Goal: Navigation & Orientation: Find specific page/section

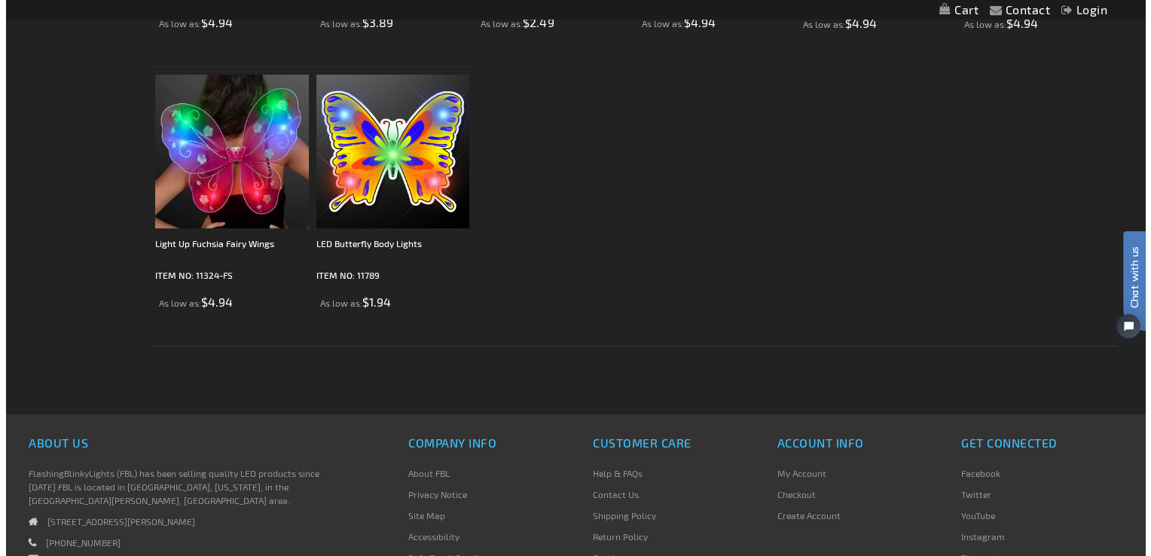
scroll to position [528, 0]
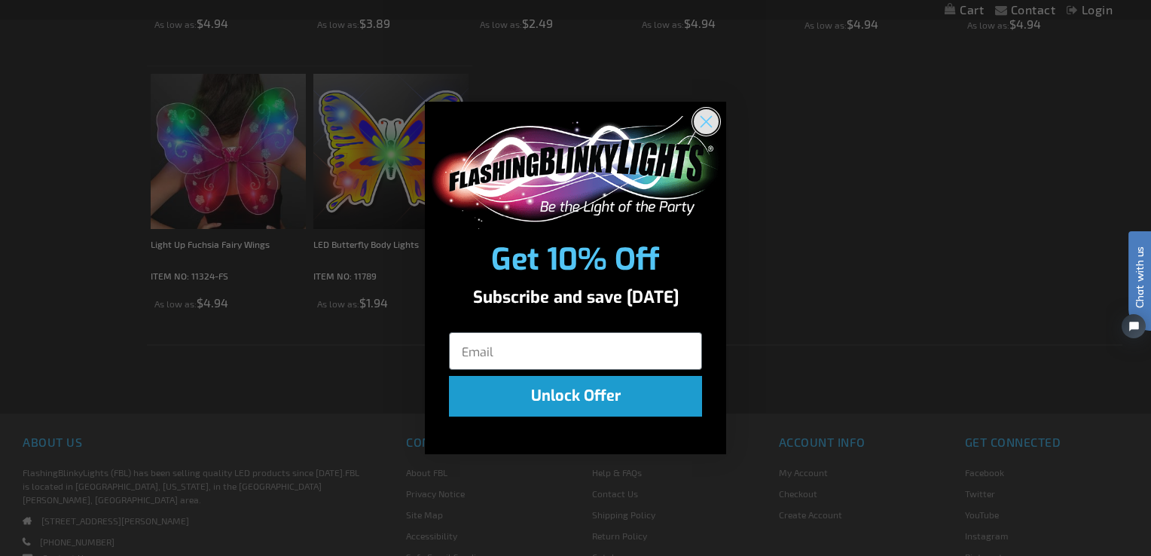
click at [702, 118] on circle "Close dialog" at bounding box center [706, 120] width 25 height 25
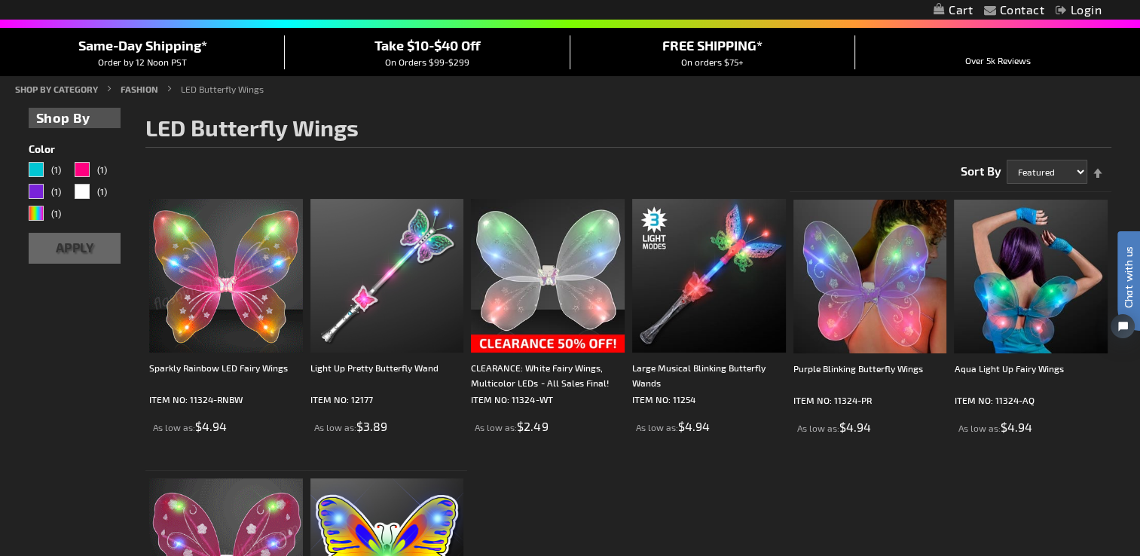
scroll to position [0, 0]
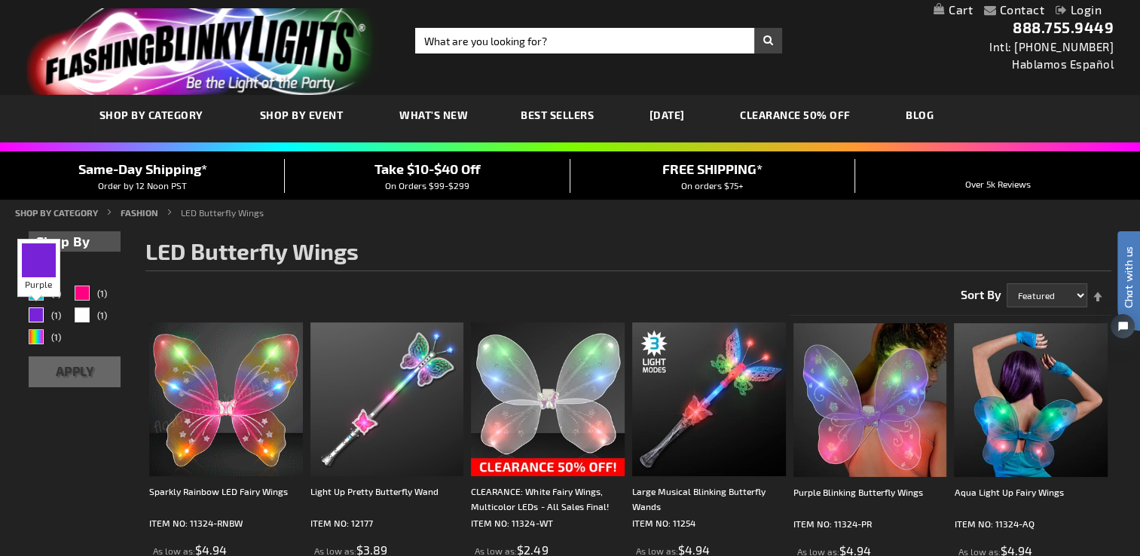
click at [33, 311] on div "Purple" at bounding box center [36, 314] width 15 height 15
click at [33, 315] on div "Purple" at bounding box center [36, 314] width 15 height 15
click at [32, 309] on div "Purple" at bounding box center [36, 314] width 15 height 15
click at [87, 289] on div "Fuchsia" at bounding box center [82, 293] width 15 height 15
click at [34, 316] on div "Purple" at bounding box center [36, 314] width 15 height 15
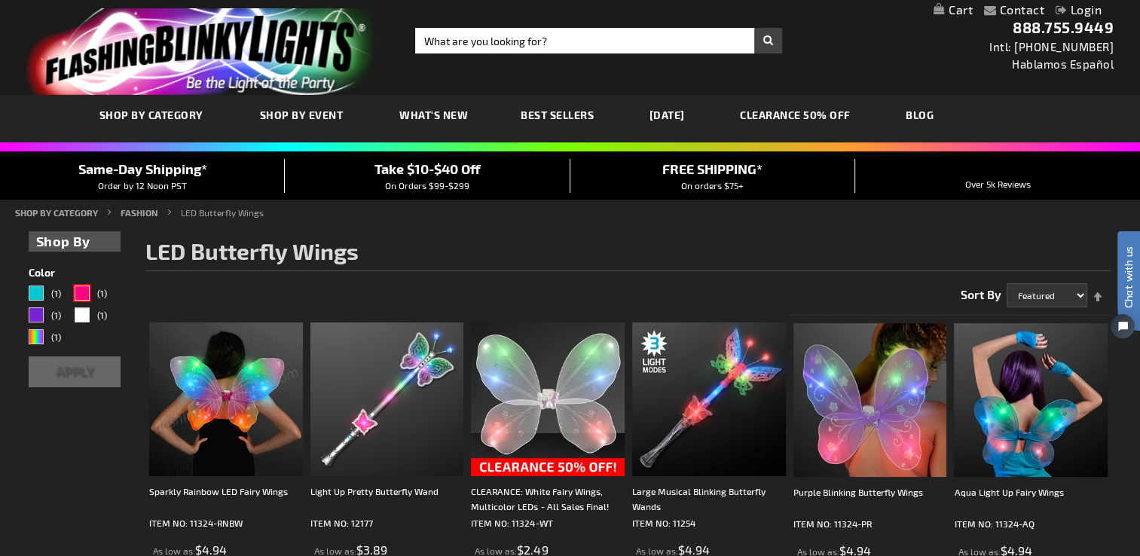
click at [72, 369] on button "Apply" at bounding box center [75, 371] width 92 height 31
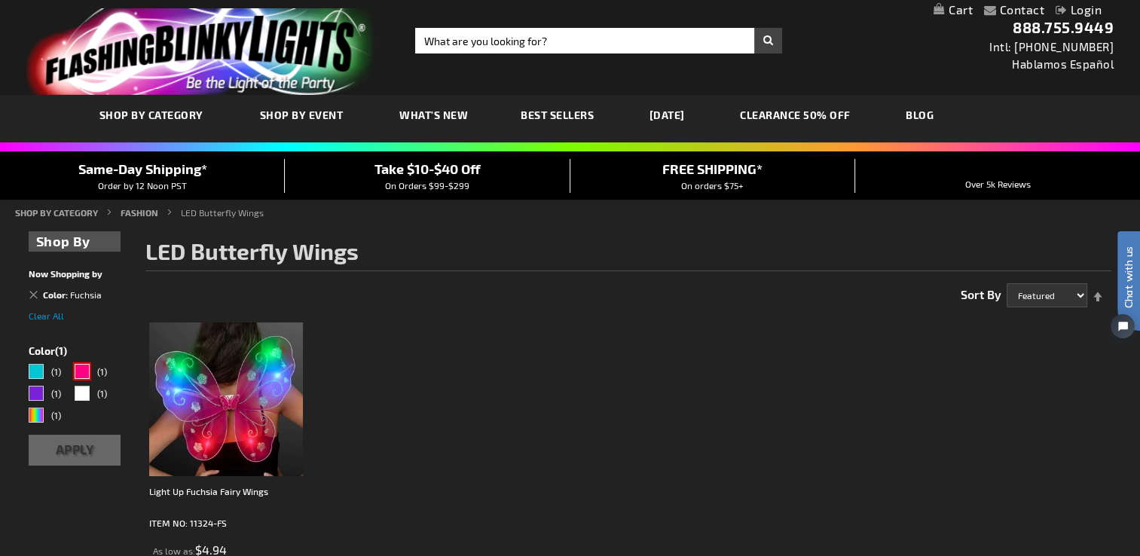
click at [81, 373] on div "Fuchsia" at bounding box center [82, 371] width 15 height 15
click at [32, 396] on div "Purple" at bounding box center [36, 393] width 15 height 15
click at [76, 447] on button "Apply" at bounding box center [75, 450] width 92 height 31
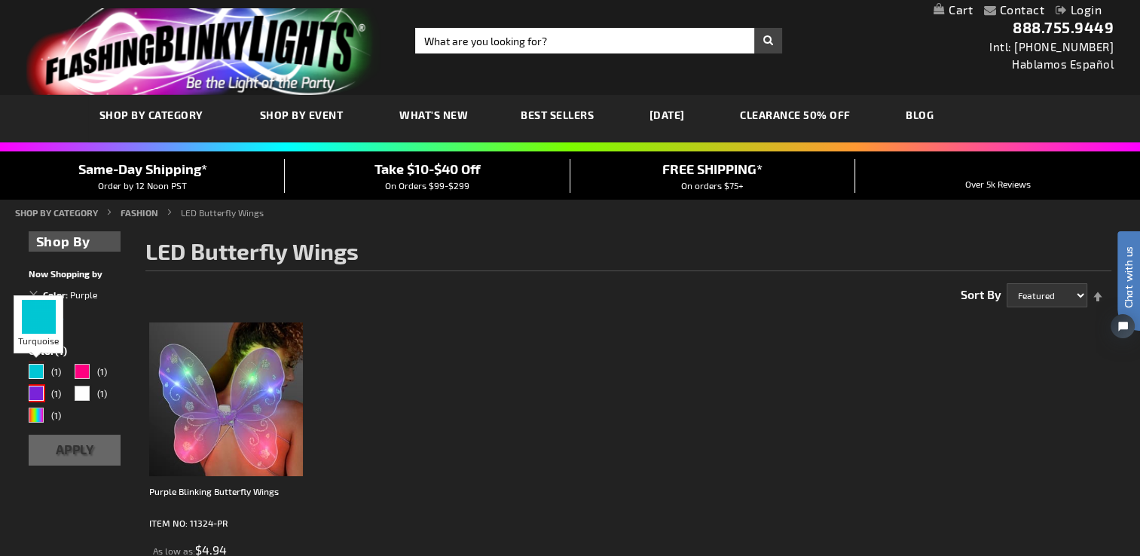
click at [38, 371] on div "Turquoise" at bounding box center [36, 371] width 15 height 15
click at [89, 448] on button "Apply" at bounding box center [75, 450] width 92 height 31
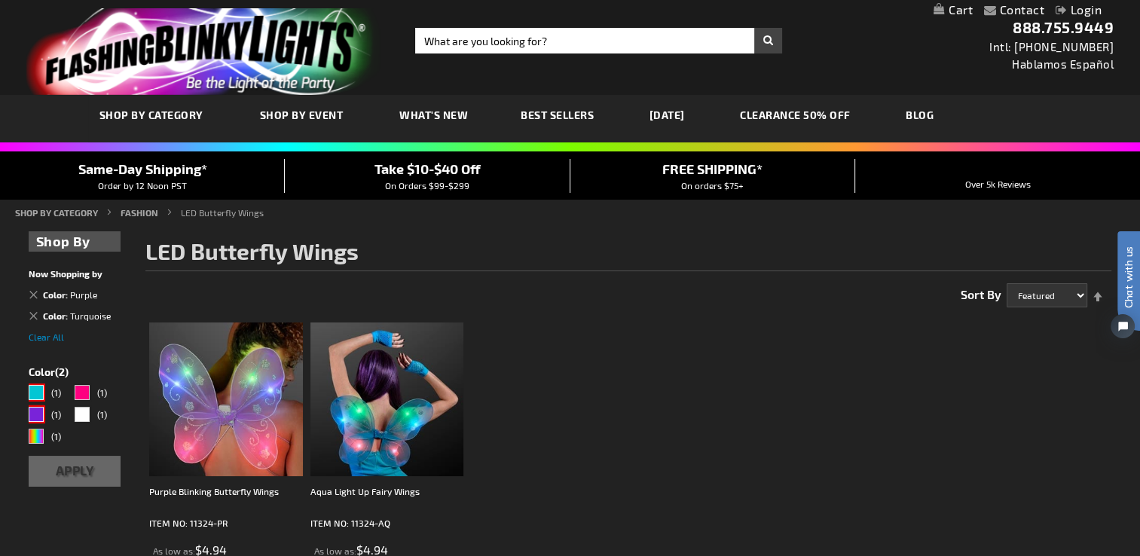
click at [37, 411] on div "Purple" at bounding box center [36, 414] width 15 height 15
click at [33, 386] on div "Turquoise" at bounding box center [36, 392] width 15 height 15
click at [84, 475] on button "Apply" at bounding box center [75, 471] width 92 height 31
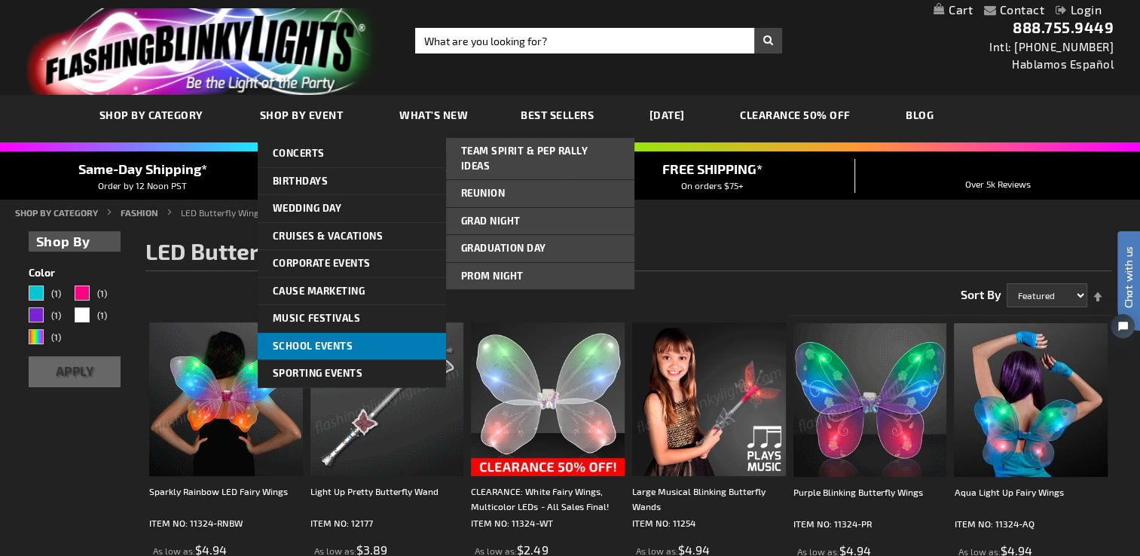
click at [336, 346] on span "School Events" at bounding box center [313, 346] width 81 height 12
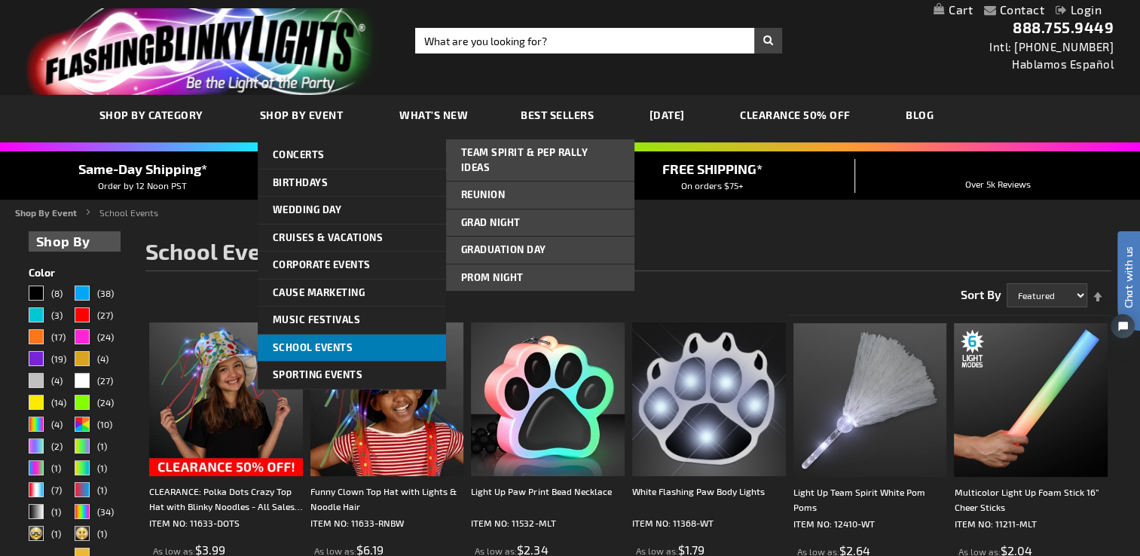
click at [374, 348] on link "School Events" at bounding box center [352, 347] width 188 height 27
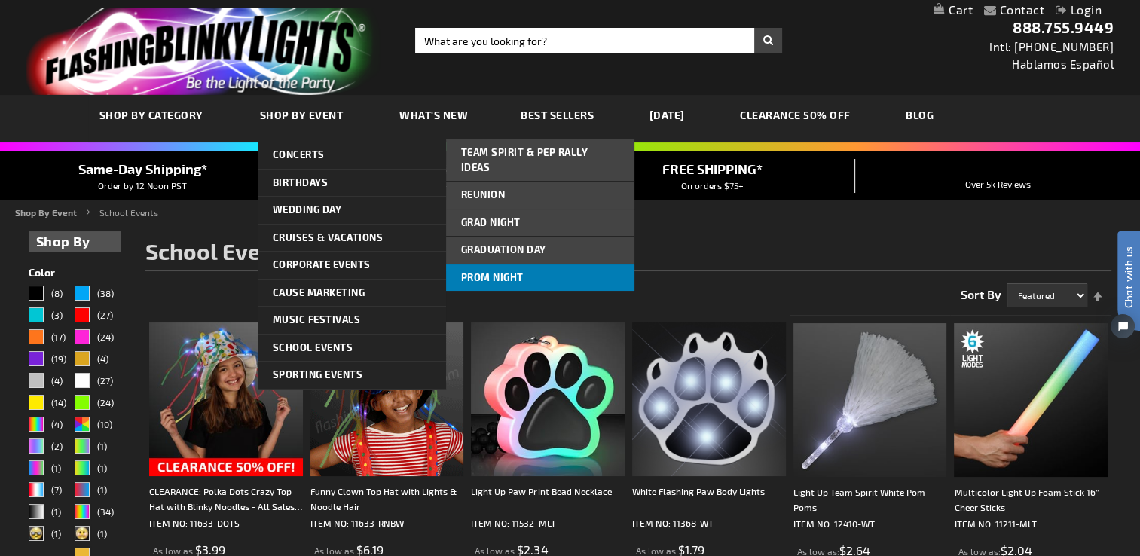
click at [482, 271] on span "Prom Night" at bounding box center [492, 277] width 63 height 12
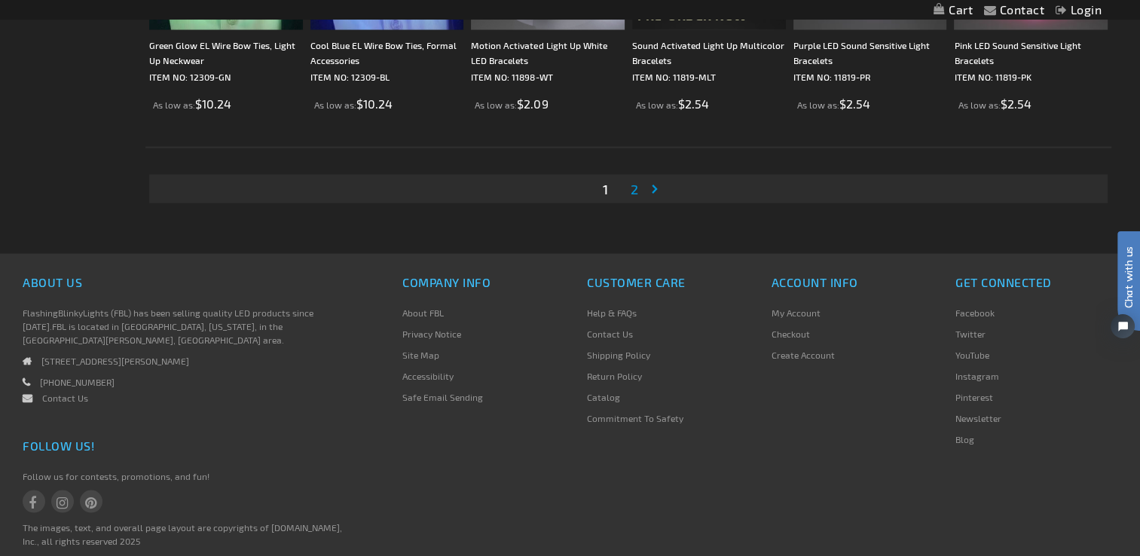
scroll to position [2929, 0]
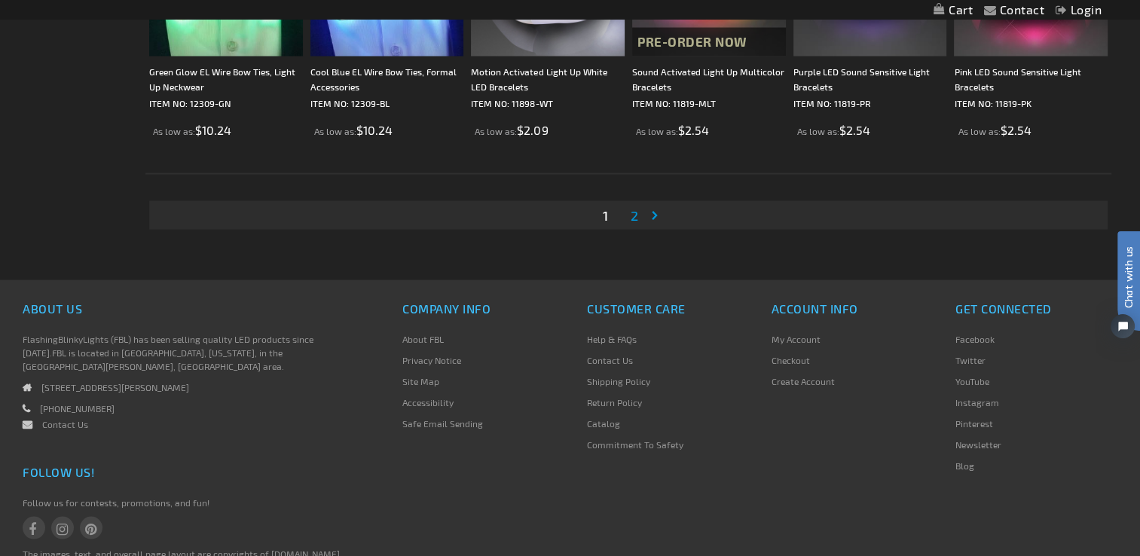
click at [633, 218] on span "2" at bounding box center [635, 215] width 8 height 17
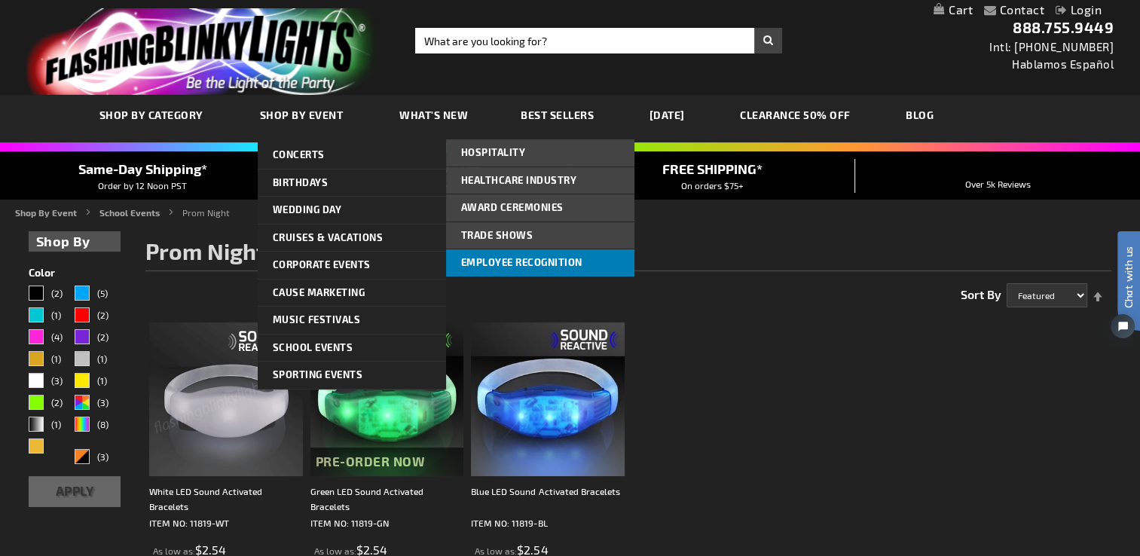
click at [480, 258] on span "Employee Recognition" at bounding box center [521, 262] width 121 height 12
